Goal: Task Accomplishment & Management: Manage account settings

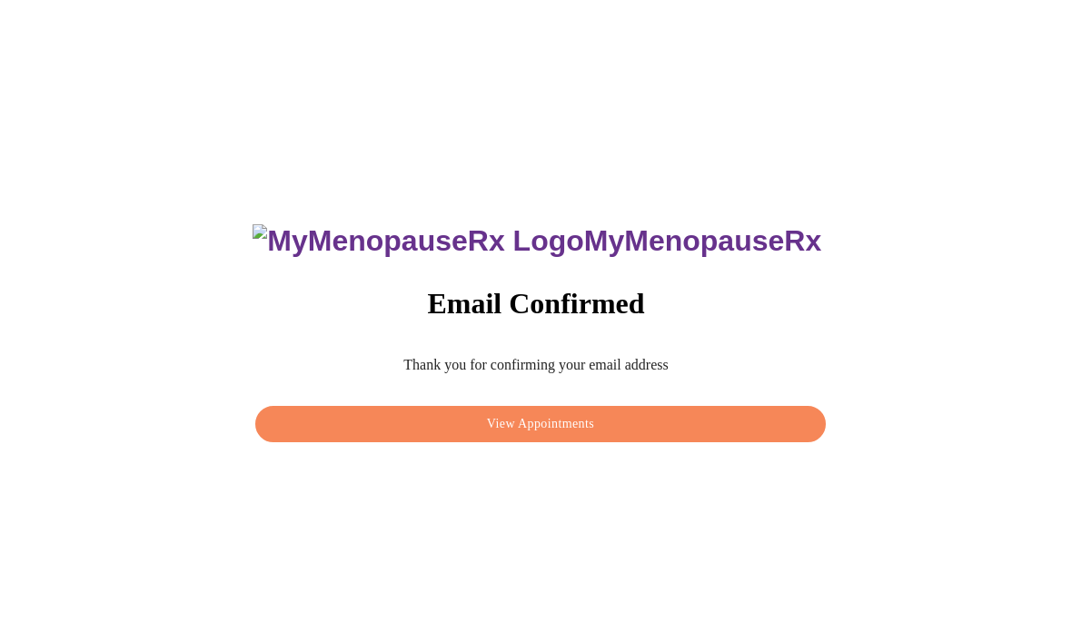
click at [615, 436] on span "View Appointments" at bounding box center [540, 424] width 529 height 23
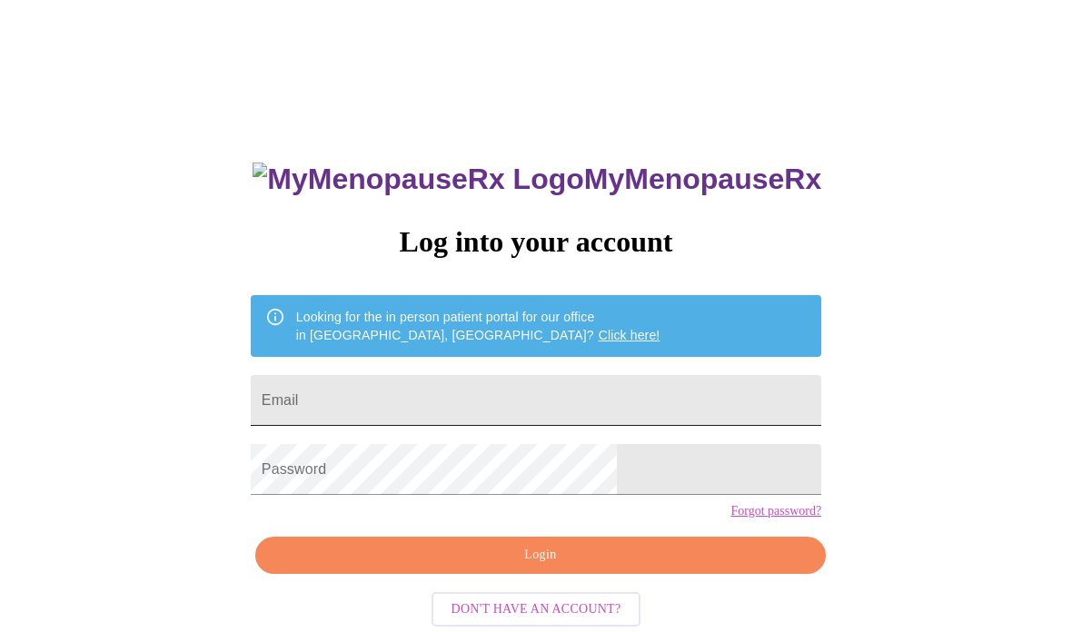
click at [611, 404] on input "Email" at bounding box center [536, 400] width 571 height 51
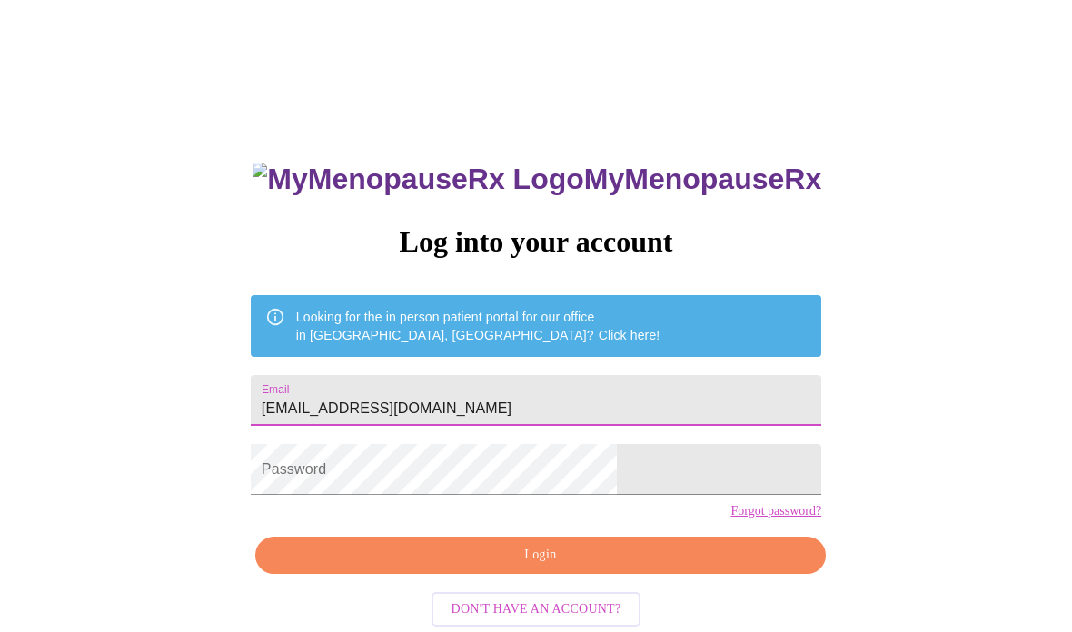
type input "[EMAIL_ADDRESS][DOMAIN_NAME]"
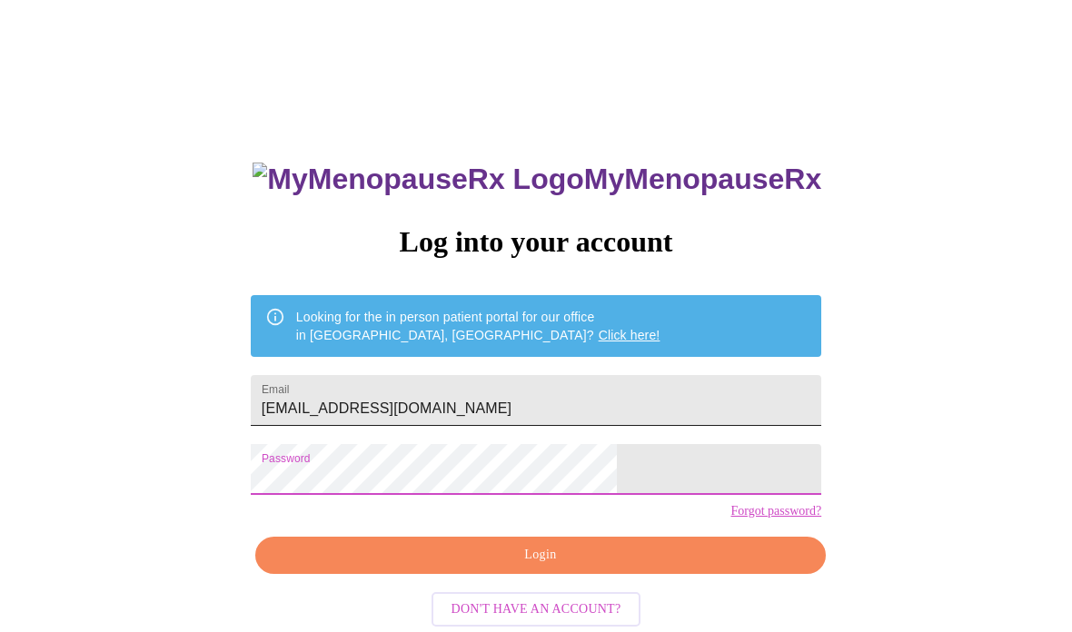
scroll to position [91, 0]
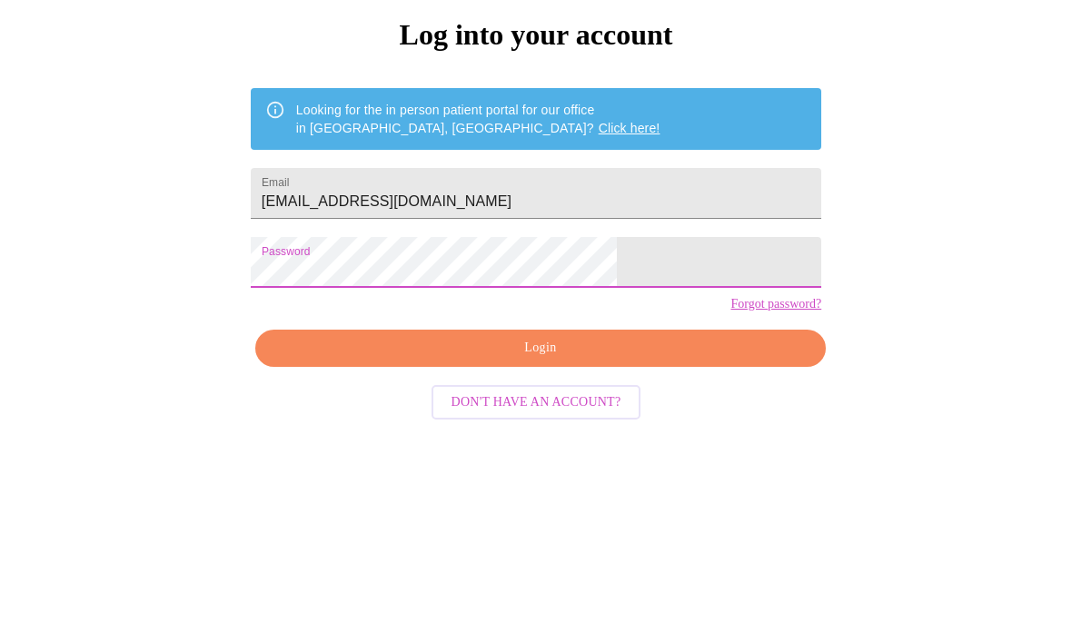
click at [561, 453] on span "Login" at bounding box center [540, 464] width 529 height 23
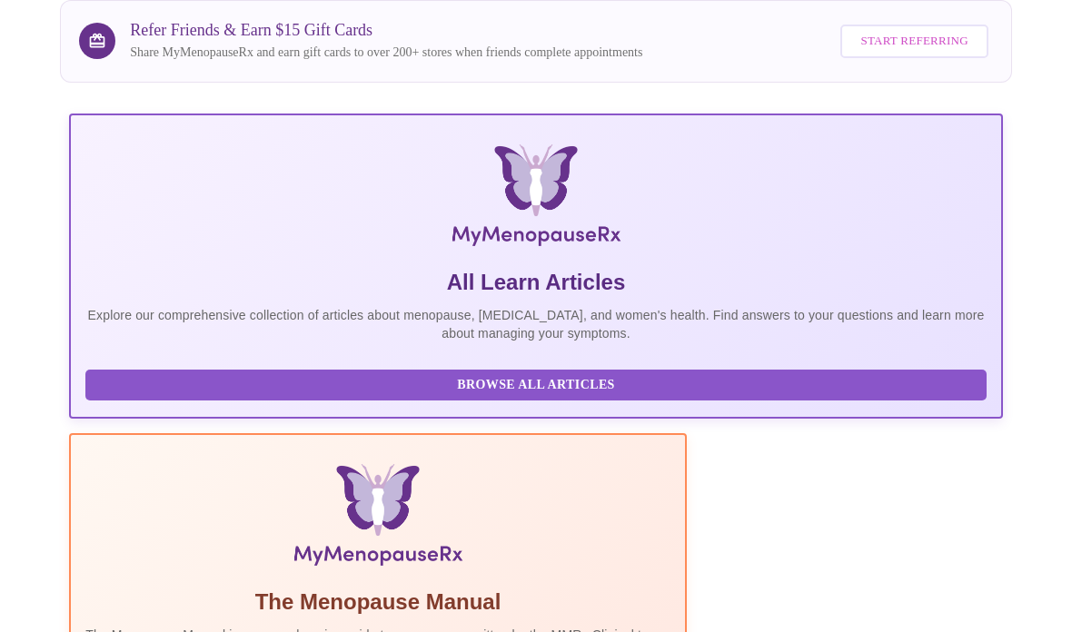
scroll to position [0, 387]
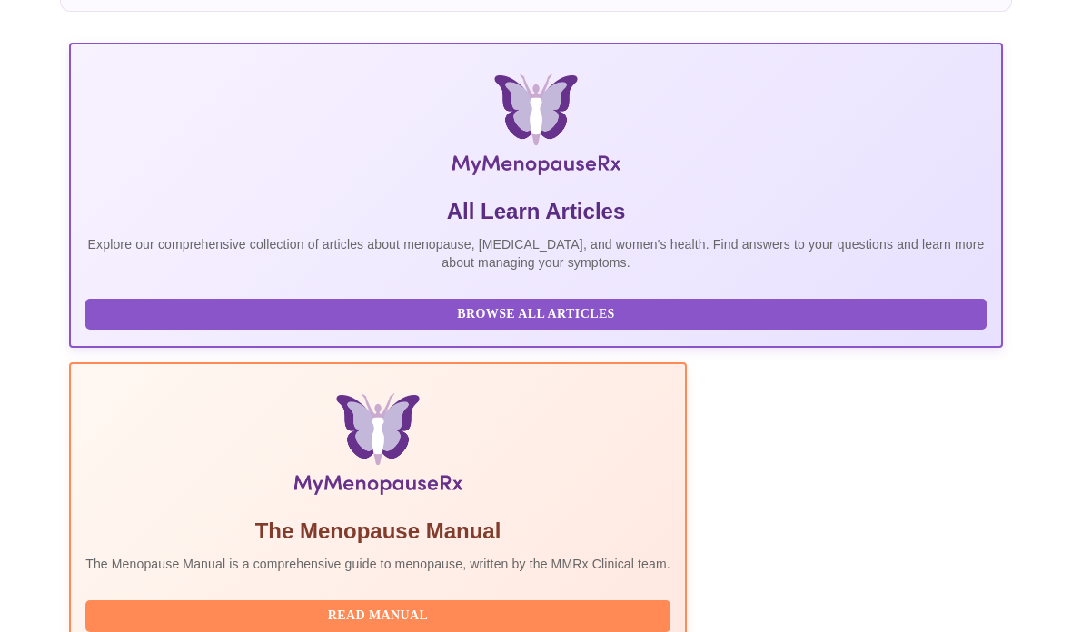
scroll to position [0, 492]
click at [251, 326] on span "Browse All Articles" at bounding box center [536, 314] width 865 height 23
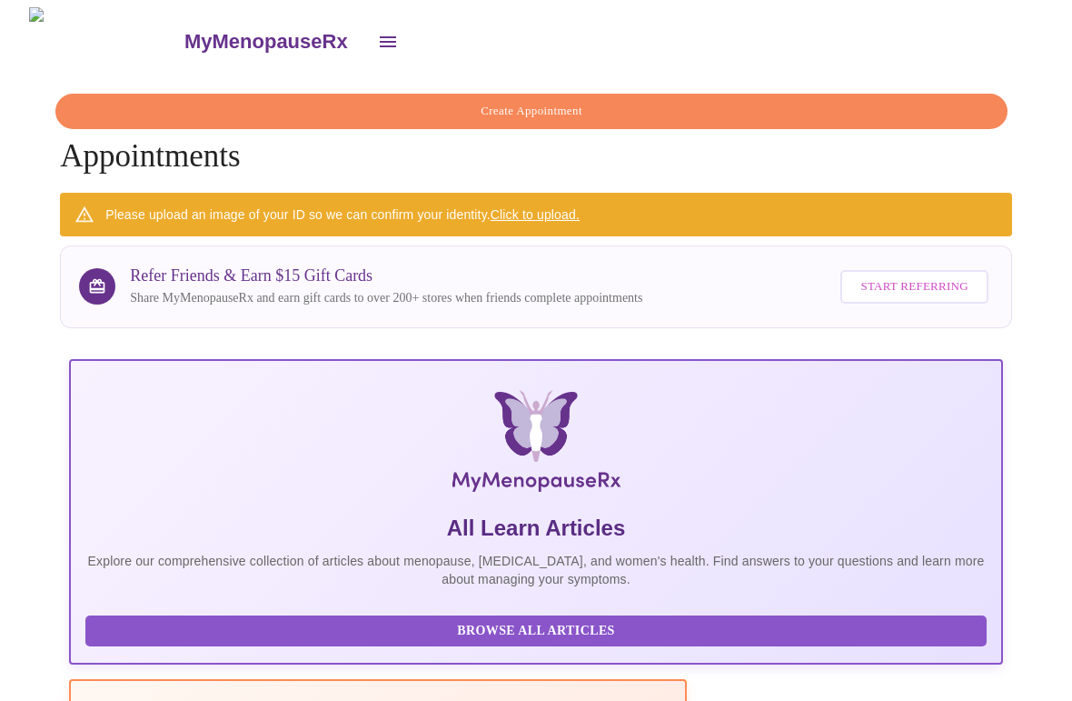
click at [380, 36] on icon "open drawer" at bounding box center [388, 41] width 16 height 11
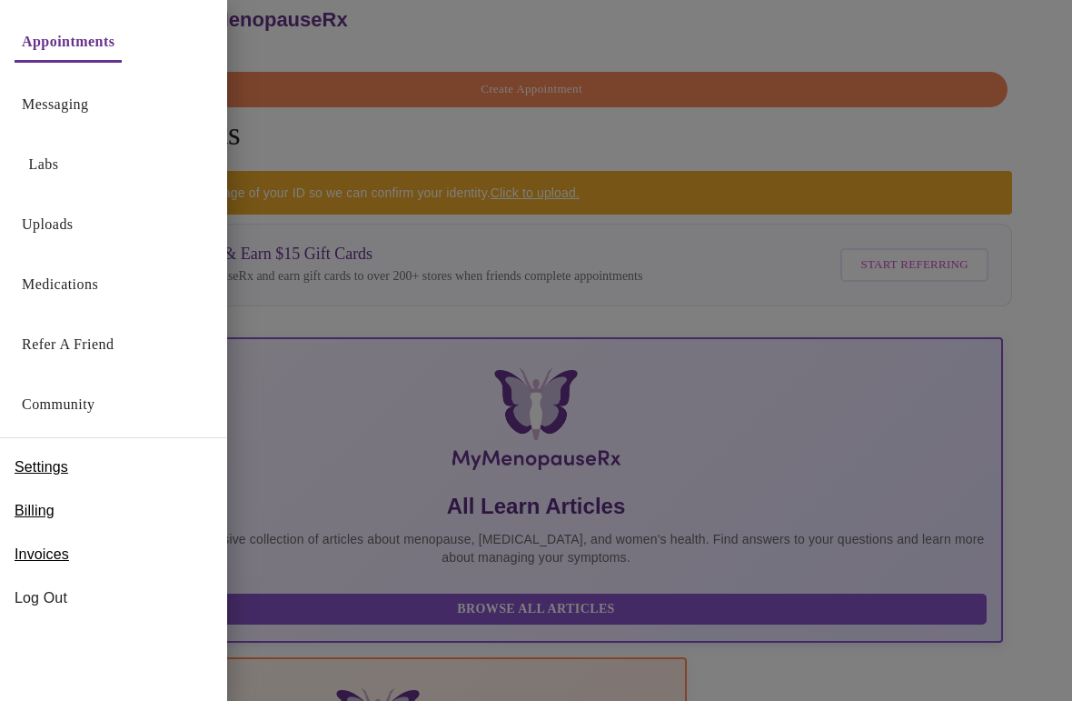
scroll to position [21, 0]
click at [950, 52] on div at bounding box center [536, 350] width 1072 height 701
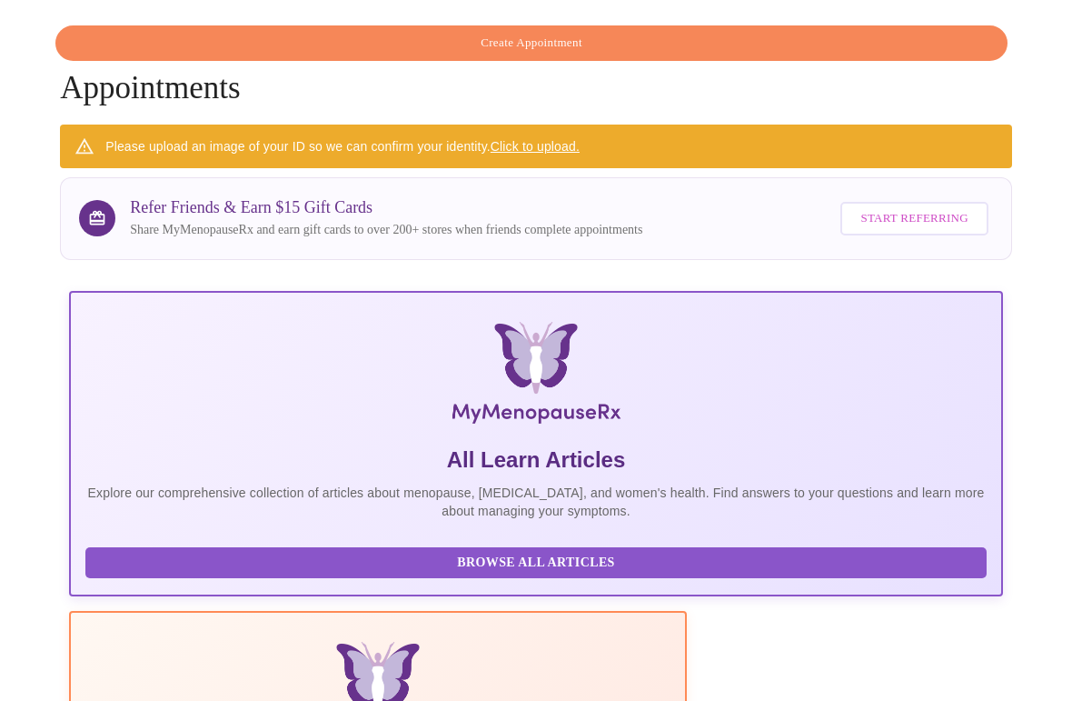
scroll to position [0, 0]
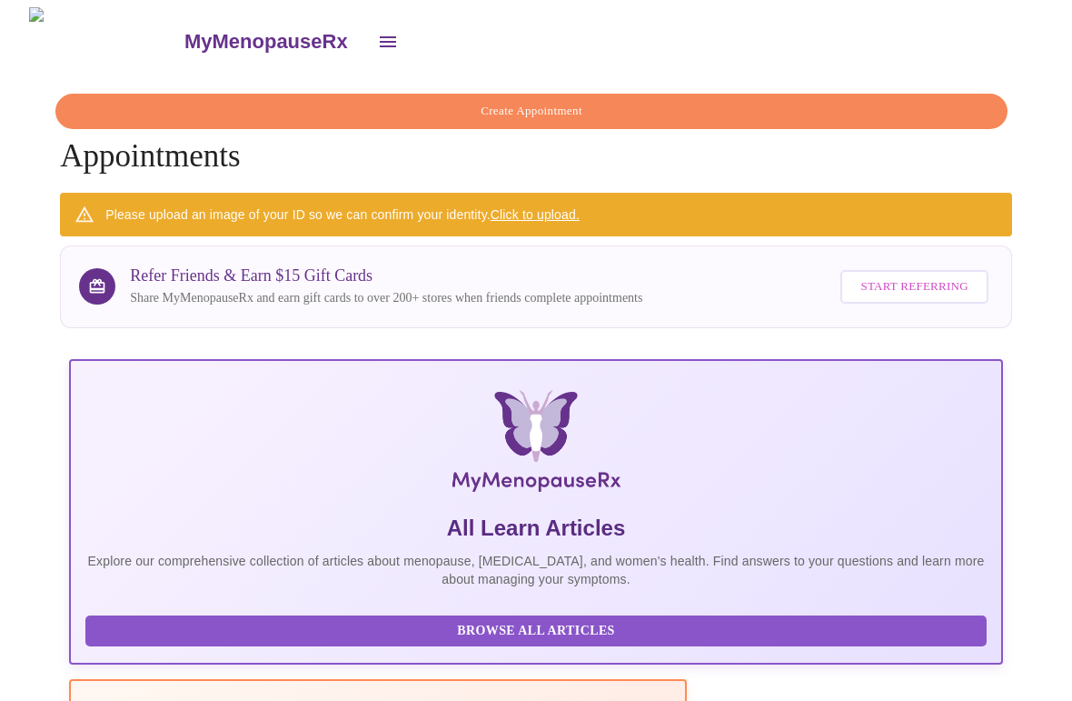
click at [380, 36] on icon "open drawer" at bounding box center [388, 41] width 16 height 11
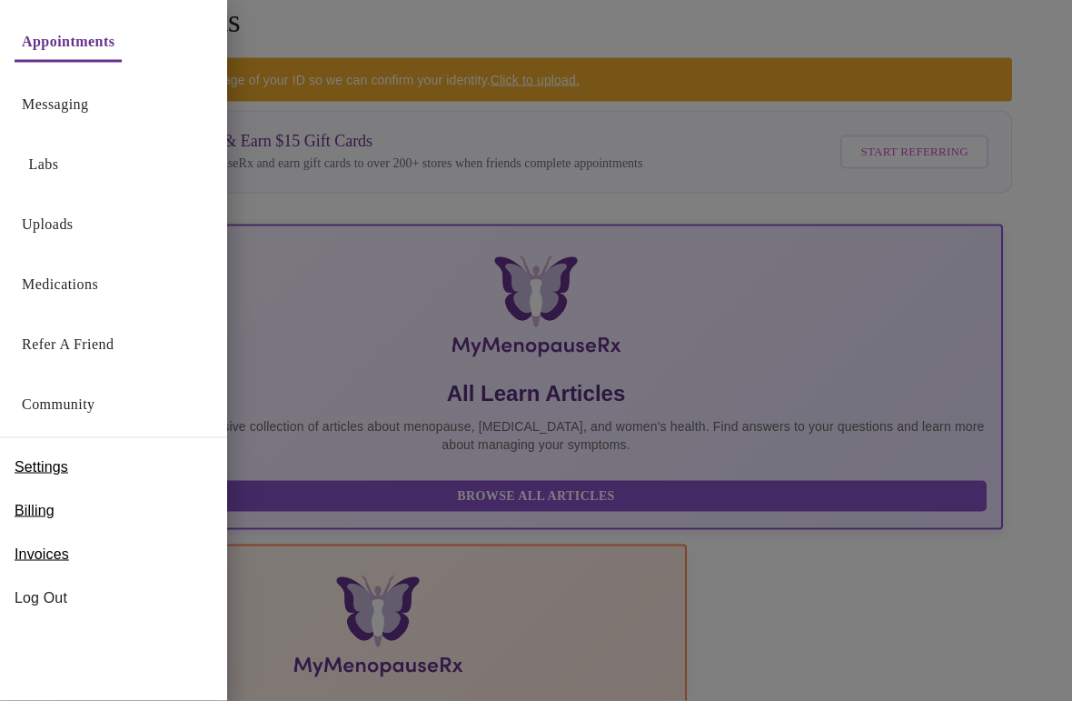
scroll to position [135, 0]
click at [45, 608] on span "Log Out" at bounding box center [114, 598] width 198 height 22
